Goal: Information Seeking & Learning: Learn about a topic

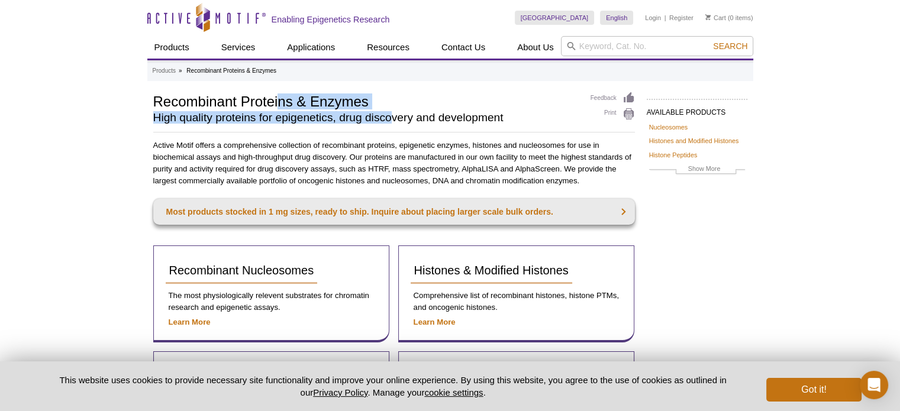
drag, startPoint x: 276, startPoint y: 98, endPoint x: 391, endPoint y: 115, distance: 115.4
click at [391, 115] on div "Recombinant Proteins & Enzymes High quality proteins for epigenetics, drug disc…" at bounding box center [366, 110] width 426 height 37
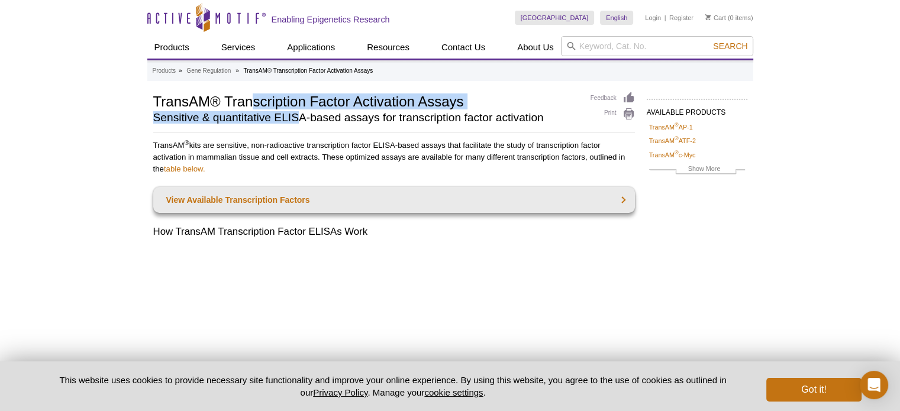
drag, startPoint x: 250, startPoint y: 89, endPoint x: 302, endPoint y: 114, distance: 56.9
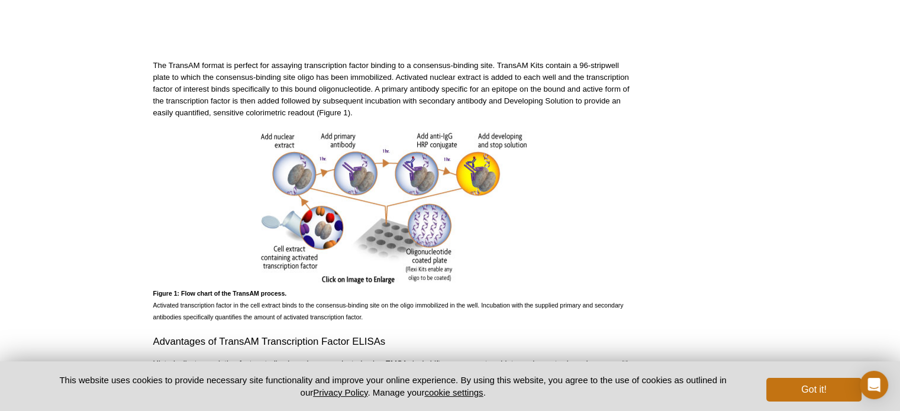
scroll to position [474, 0]
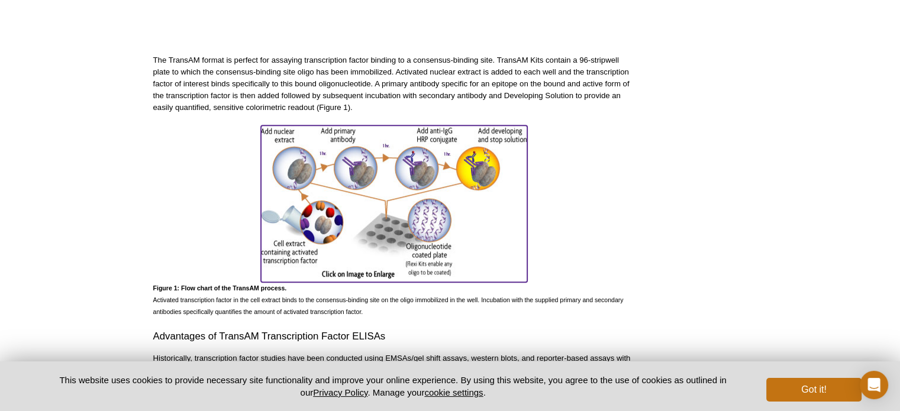
click at [355, 196] on img at bounding box center [394, 201] width 266 height 153
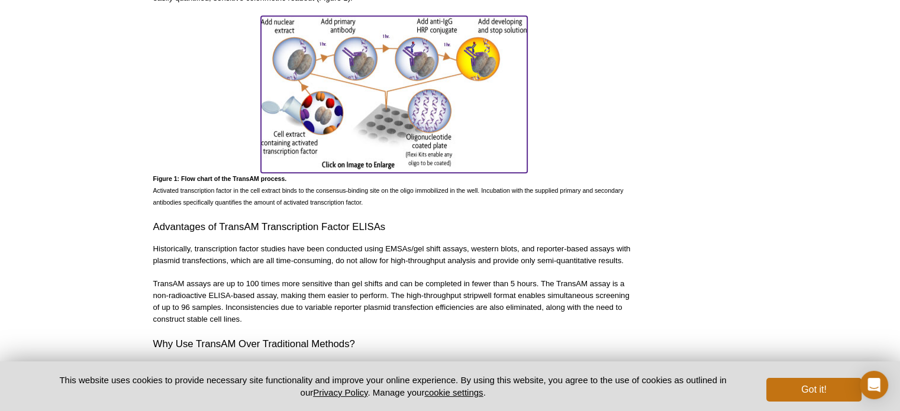
scroll to position [592, 0]
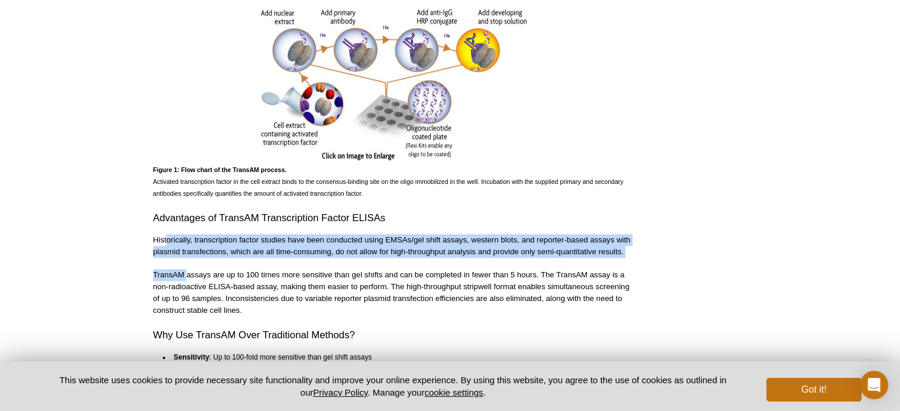
drag, startPoint x: 166, startPoint y: 239, endPoint x: 187, endPoint y: 264, distance: 32.4
click at [187, 264] on div "TransAM ®  kits are sensitive, non-radioactive transcription factor ELISA-based…" at bounding box center [394, 360] width 482 height 1625
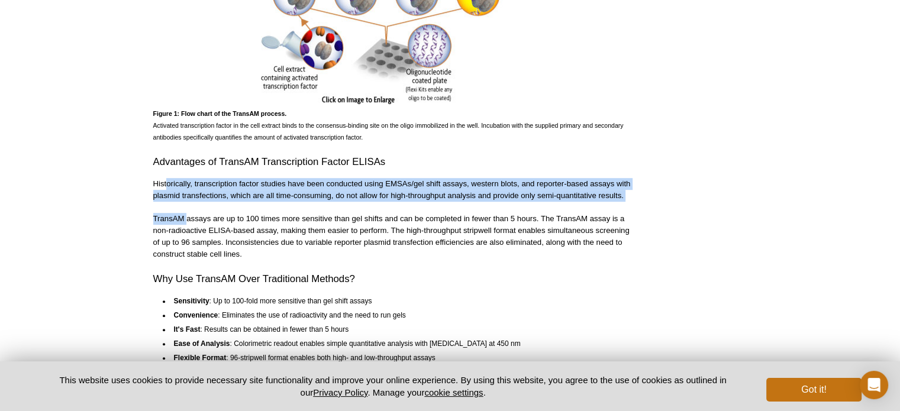
scroll to position [651, 0]
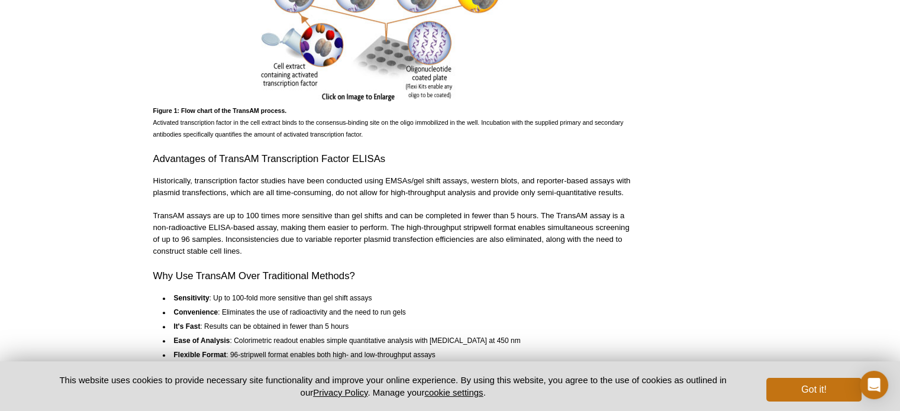
click at [197, 223] on p "TransAM assays are up to 100 times more sensitive than gel shifts and can be co…" at bounding box center [394, 233] width 482 height 47
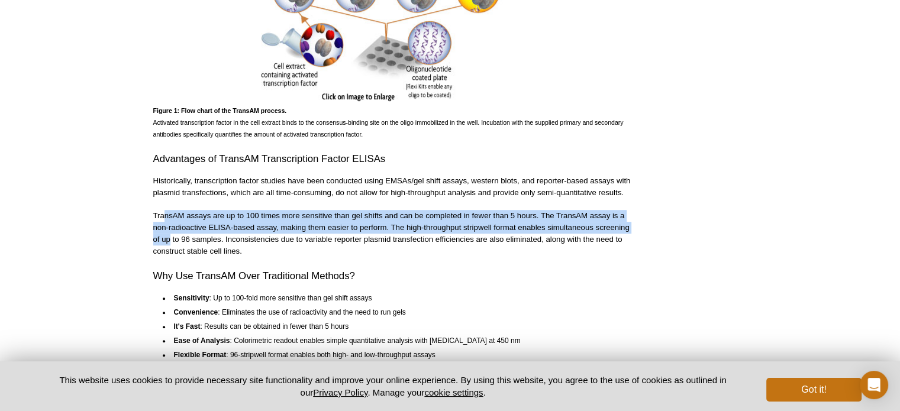
drag, startPoint x: 163, startPoint y: 218, endPoint x: 169, endPoint y: 242, distance: 24.3
click at [169, 242] on p "TransAM assays are up to 100 times more sensitive than gel shifts and can be co…" at bounding box center [394, 233] width 482 height 47
click at [238, 216] on p "TransAM assays are up to 100 times more sensitive than gel shifts and can be co…" at bounding box center [394, 233] width 482 height 47
drag, startPoint x: 244, startPoint y: 218, endPoint x: 244, endPoint y: 234, distance: 16.0
click at [244, 234] on p "TransAM assays are up to 100 times more sensitive than gel shifts and can be co…" at bounding box center [394, 233] width 482 height 47
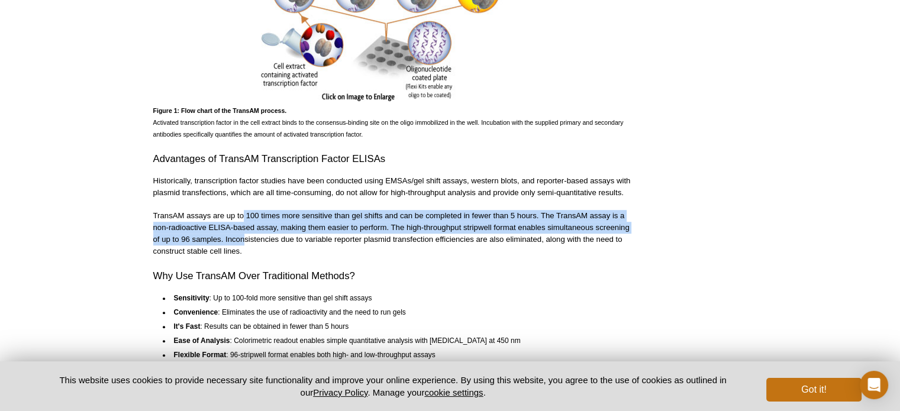
click at [452, 229] on p "TransAM assays are up to 100 times more sensitive than gel shifts and can be co…" at bounding box center [394, 233] width 482 height 47
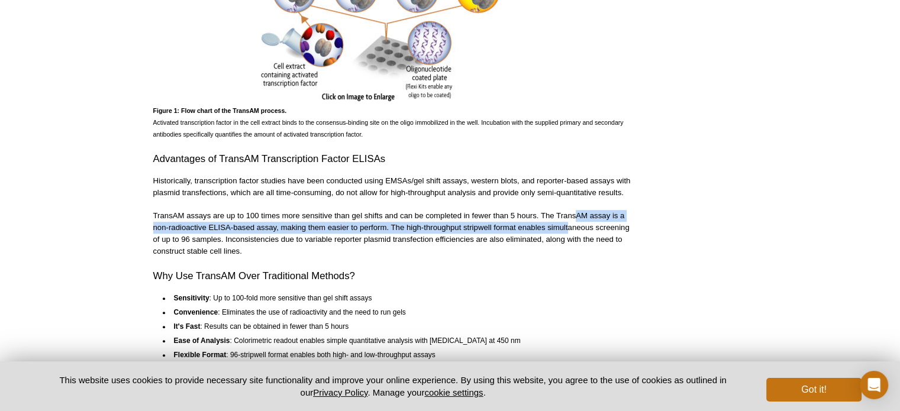
drag, startPoint x: 576, startPoint y: 214, endPoint x: 568, endPoint y: 229, distance: 16.7
click at [568, 229] on p "TransAM assays are up to 100 times more sensitive than gel shifts and can be co…" at bounding box center [394, 233] width 482 height 47
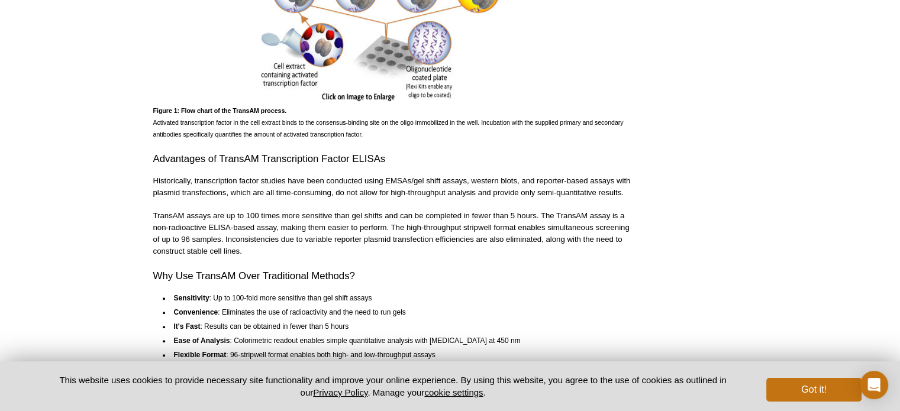
click at [188, 236] on p "TransAM assays are up to 100 times more sensitive than gel shifts and can be co…" at bounding box center [394, 233] width 482 height 47
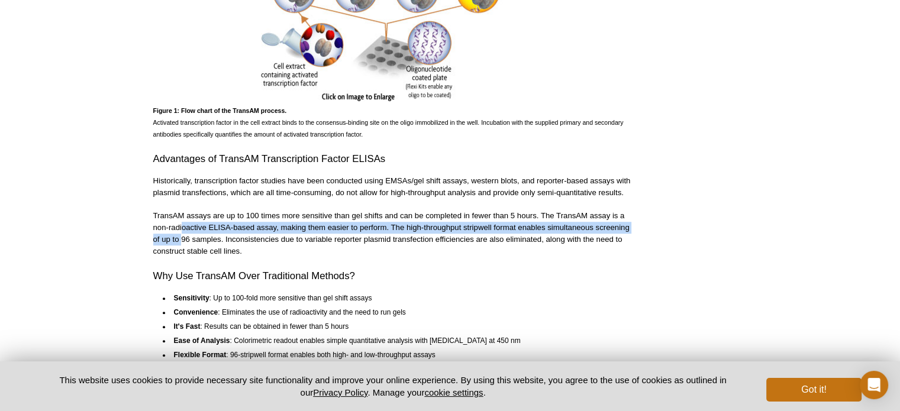
drag, startPoint x: 181, startPoint y: 226, endPoint x: 181, endPoint y: 239, distance: 12.4
click at [181, 239] on p "TransAM assays are up to 100 times more sensitive than gel shifts and can be co…" at bounding box center [394, 233] width 482 height 47
click at [242, 230] on p "TransAM assays are up to 100 times more sensitive than gel shifts and can be co…" at bounding box center [394, 233] width 482 height 47
drag, startPoint x: 251, startPoint y: 226, endPoint x: 249, endPoint y: 243, distance: 16.7
click at [249, 243] on p "TransAM assays are up to 100 times more sensitive than gel shifts and can be co…" at bounding box center [394, 233] width 482 height 47
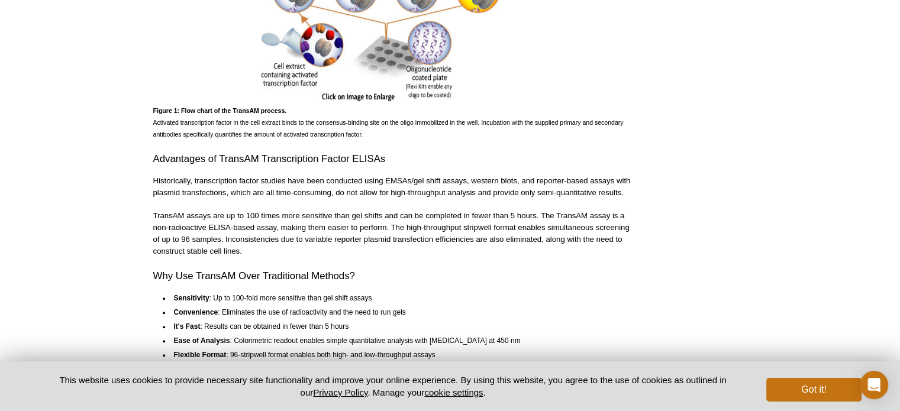
click at [300, 239] on p "TransAM assays are up to 100 times more sensitive than gel shifts and can be co…" at bounding box center [394, 233] width 482 height 47
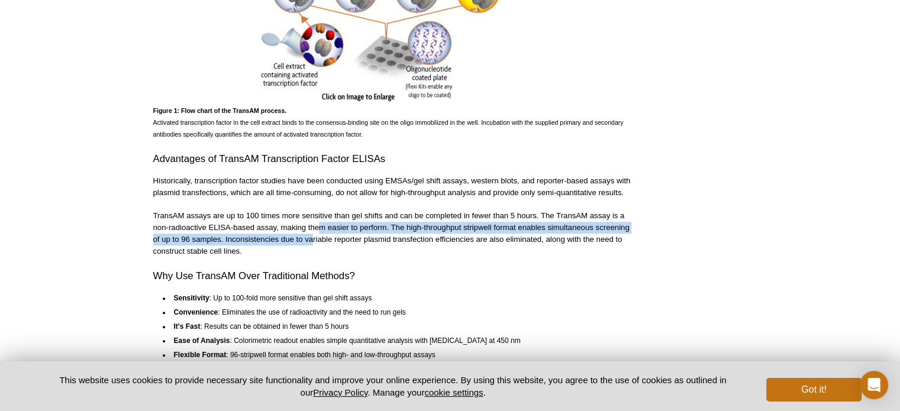
drag, startPoint x: 317, startPoint y: 226, endPoint x: 313, endPoint y: 246, distance: 20.7
click at [313, 246] on p "TransAM assays are up to 100 times more sensitive than gel shifts and can be co…" at bounding box center [394, 233] width 482 height 47
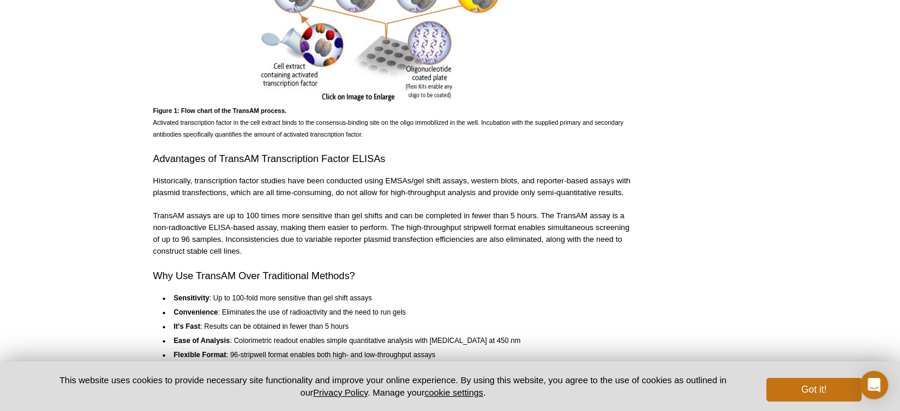
click at [359, 240] on p "TransAM assays are up to 100 times more sensitive than gel shifts and can be co…" at bounding box center [394, 233] width 482 height 47
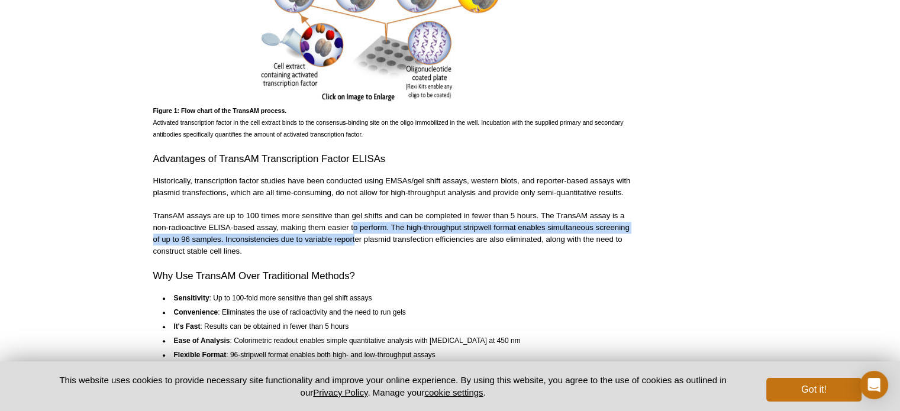
drag, startPoint x: 355, startPoint y: 227, endPoint x: 354, endPoint y: 243, distance: 16.6
click at [354, 243] on p "TransAM assays are up to 100 times more sensitive than gel shifts and can be co…" at bounding box center [394, 233] width 482 height 47
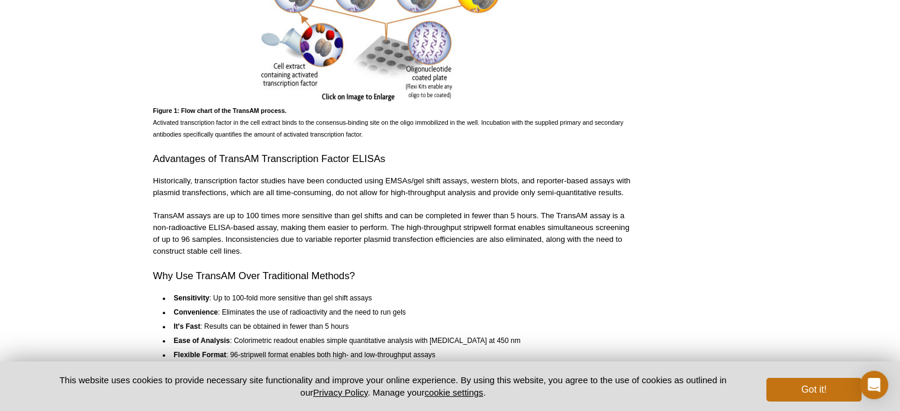
click at [400, 237] on p "TransAM assays are up to 100 times more sensitive than gel shifts and can be co…" at bounding box center [394, 233] width 482 height 47
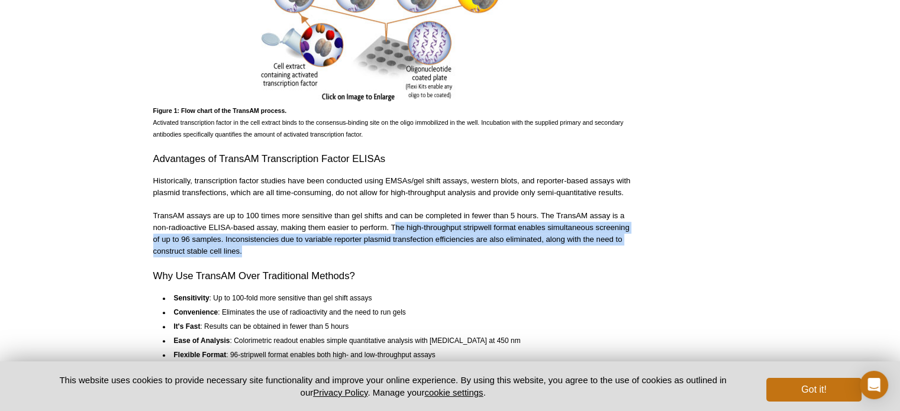
drag, startPoint x: 397, startPoint y: 228, endPoint x: 397, endPoint y: 250, distance: 22.5
click at [397, 250] on p "TransAM assays are up to 100 times more sensitive than gel shifts and can be co…" at bounding box center [394, 233] width 482 height 47
click at [494, 240] on p "TransAM assays are up to 100 times more sensitive than gel shifts and can be co…" at bounding box center [394, 233] width 482 height 47
drag, startPoint x: 495, startPoint y: 232, endPoint x: 495, endPoint y: 250, distance: 17.8
click at [495, 250] on p "TransAM assays are up to 100 times more sensitive than gel shifts and can be co…" at bounding box center [394, 233] width 482 height 47
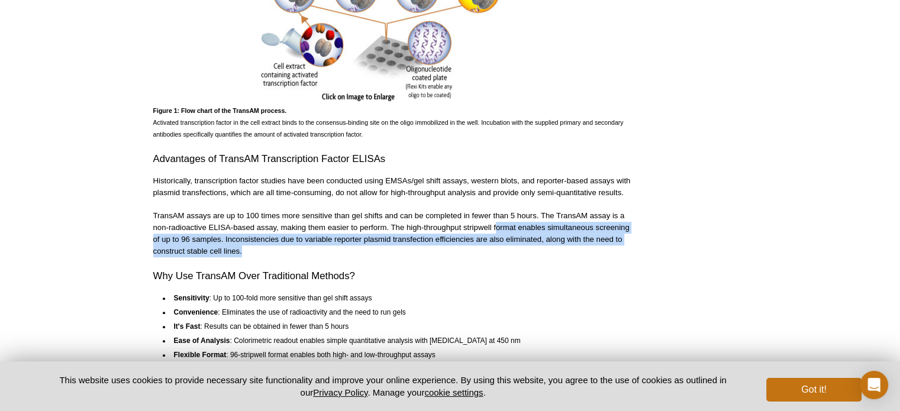
click at [551, 240] on p "TransAM assays are up to 100 times more sensitive than gel shifts and can be co…" at bounding box center [394, 233] width 482 height 47
drag, startPoint x: 562, startPoint y: 231, endPoint x: 559, endPoint y: 246, distance: 15.2
click at [559, 246] on p "TransAM assays are up to 100 times more sensitive than gel shifts and can be co…" at bounding box center [394, 233] width 482 height 47
click at [173, 246] on p "TransAM assays are up to 100 times more sensitive than gel shifts and can be co…" at bounding box center [394, 233] width 482 height 47
drag, startPoint x: 170, startPoint y: 236, endPoint x: 189, endPoint y: 247, distance: 22.0
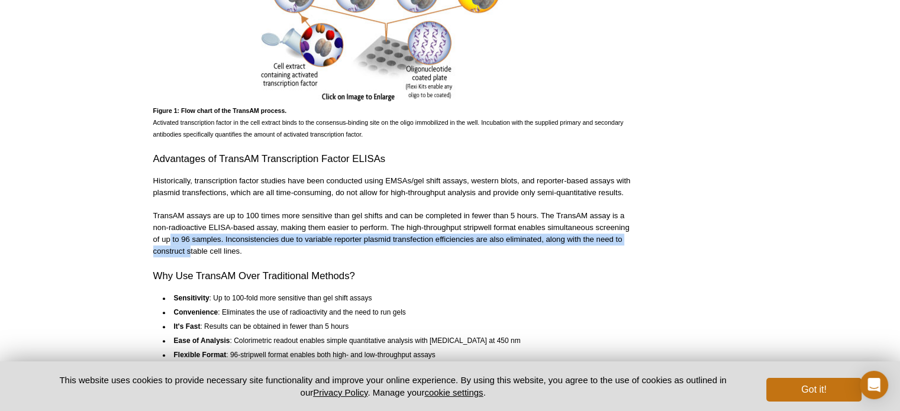
click at [189, 247] on p "TransAM assays are up to 100 times more sensitive than gel shifts and can be co…" at bounding box center [394, 233] width 482 height 47
click at [241, 242] on p "TransAM assays are up to 100 times more sensitive than gel shifts and can be co…" at bounding box center [394, 233] width 482 height 47
drag, startPoint x: 226, startPoint y: 241, endPoint x: 223, endPoint y: 255, distance: 13.4
click at [223, 255] on p "TransAM assays are up to 100 times more sensitive than gel shifts and can be co…" at bounding box center [394, 233] width 482 height 47
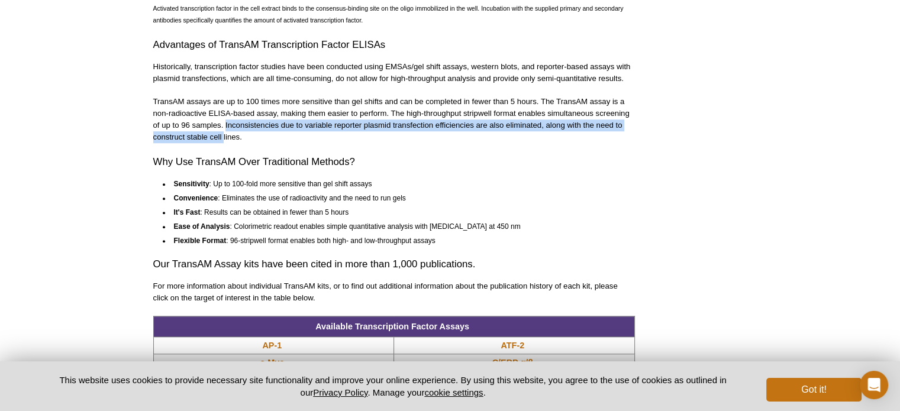
scroll to position [769, 0]
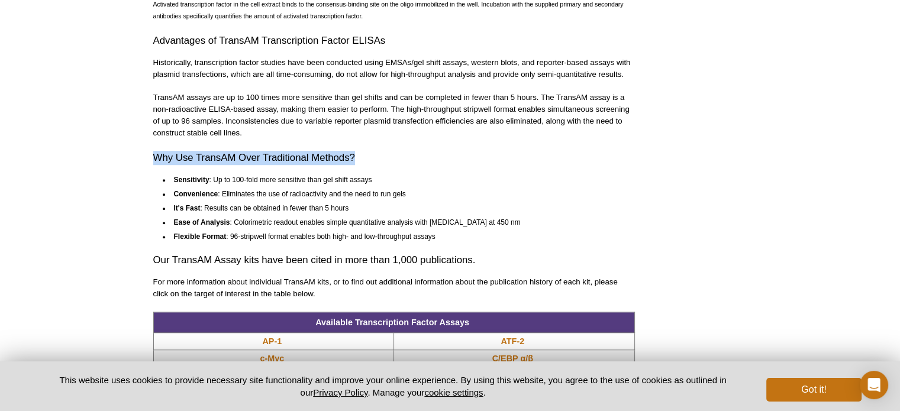
drag, startPoint x: 156, startPoint y: 155, endPoint x: 362, endPoint y: 154, distance: 206.6
click at [362, 154] on h2 "Why Use TransAM Over Traditional Methods?" at bounding box center [394, 158] width 482 height 14
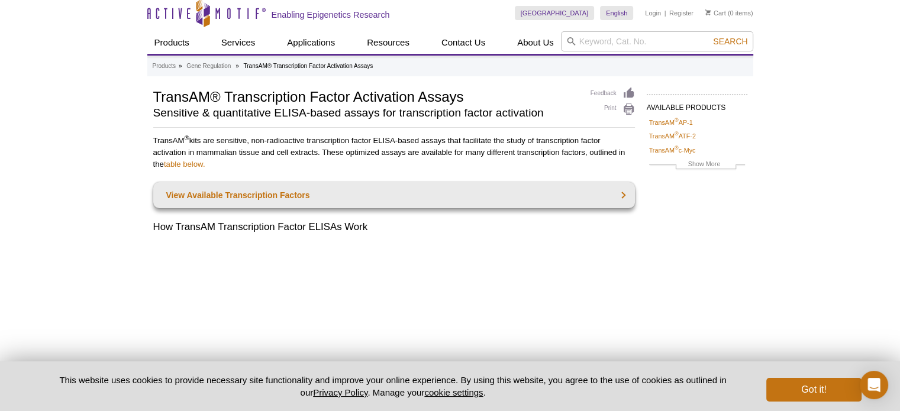
scroll to position [0, 0]
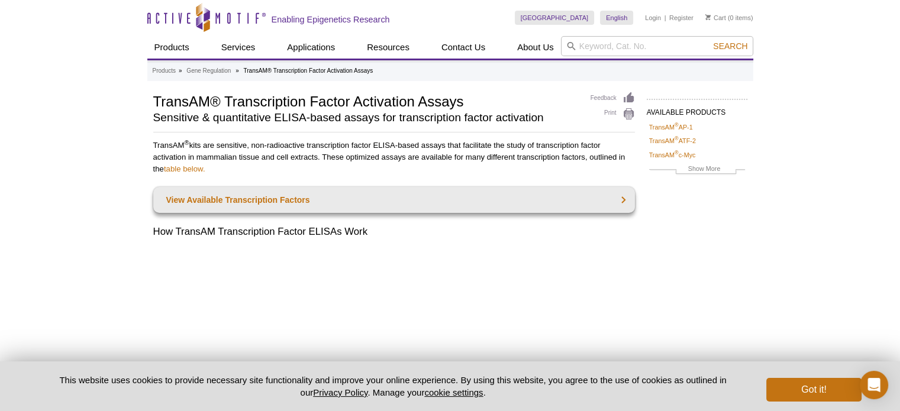
drag, startPoint x: 254, startPoint y: 1, endPoint x: 13, endPoint y: 208, distance: 317.3
drag, startPoint x: 141, startPoint y: 1, endPoint x: 4, endPoint y: 127, distance: 186.8
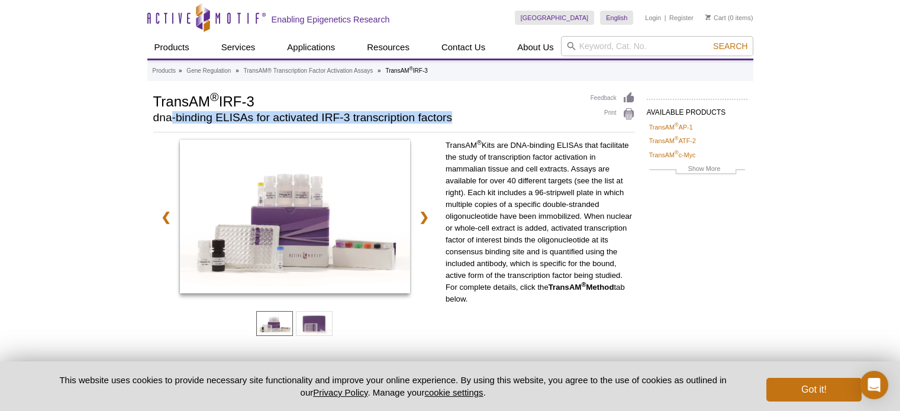
drag, startPoint x: 173, startPoint y: 118, endPoint x: 450, endPoint y: 117, distance: 277.0
click at [450, 117] on h2 "dna-binding ELISAs for activated IRF-3 transcription factors" at bounding box center [366, 117] width 426 height 11
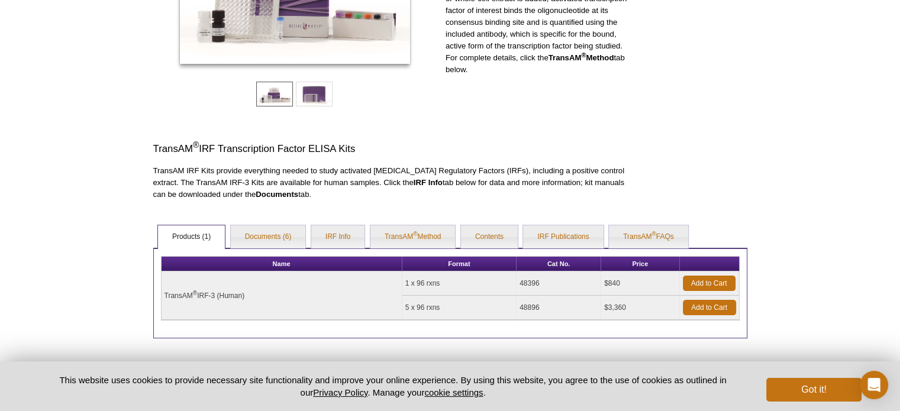
scroll to position [226, 0]
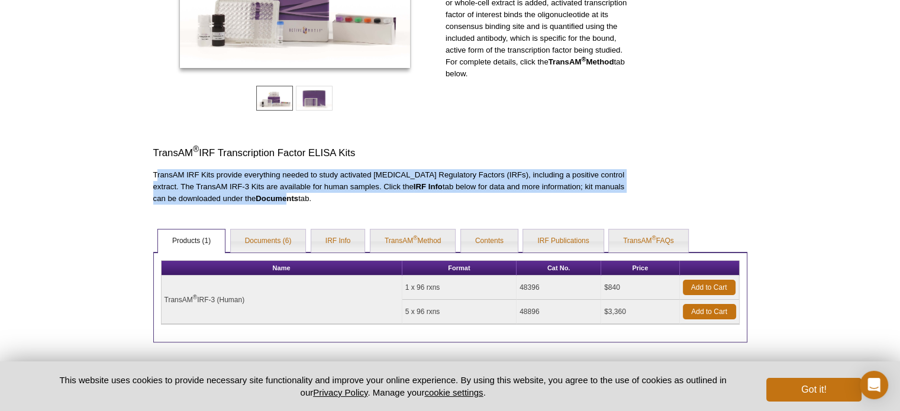
drag, startPoint x: 181, startPoint y: 176, endPoint x: 265, endPoint y: 199, distance: 87.7
click at [265, 199] on p "TransAM IRF Kits provide everything needed to study activated Interferon Regula…" at bounding box center [394, 187] width 482 height 36
click at [270, 182] on p "TransAM IRF Kits provide everything needed to study activated Interferon Regula…" at bounding box center [394, 187] width 482 height 36
drag, startPoint x: 285, startPoint y: 172, endPoint x: 279, endPoint y: 205, distance: 34.3
click at [279, 205] on div "AVAILABLE PRODUCTS TransAM ® AP-1 TransAM ® ATF-2 TransAM ® c-Myc TransAM ® C/E…" at bounding box center [450, 104] width 606 height 476
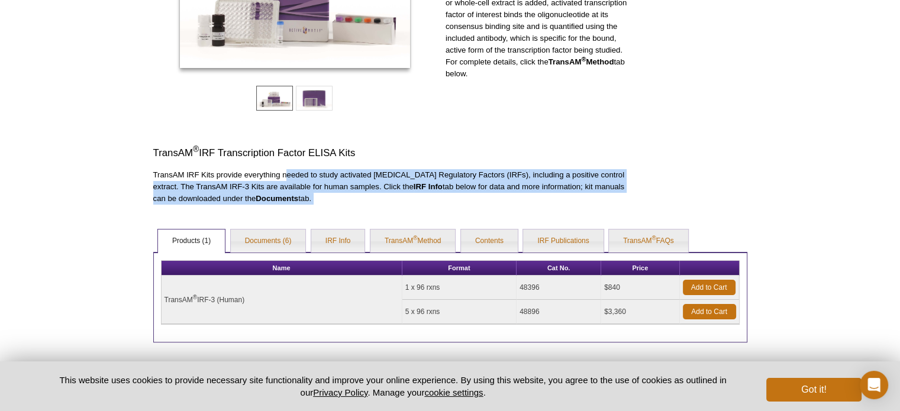
click at [359, 197] on p "TransAM IRF Kits provide everything needed to study activated Interferon Regula…" at bounding box center [394, 187] width 482 height 36
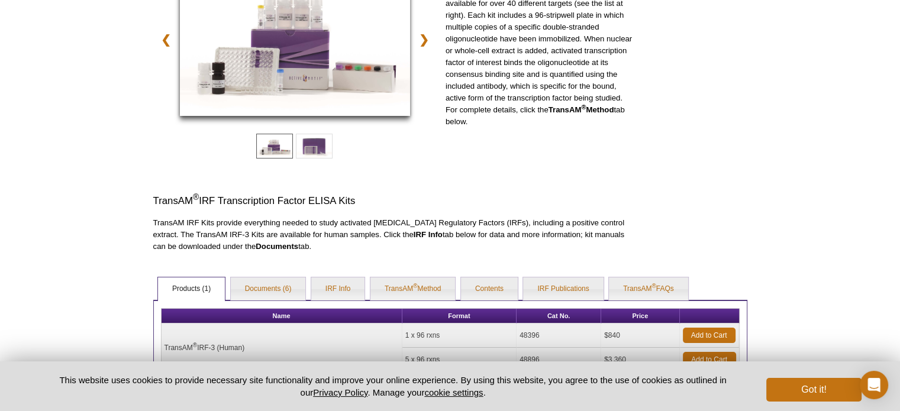
scroll to position [0, 0]
